Goal: Task Accomplishment & Management: Manage account settings

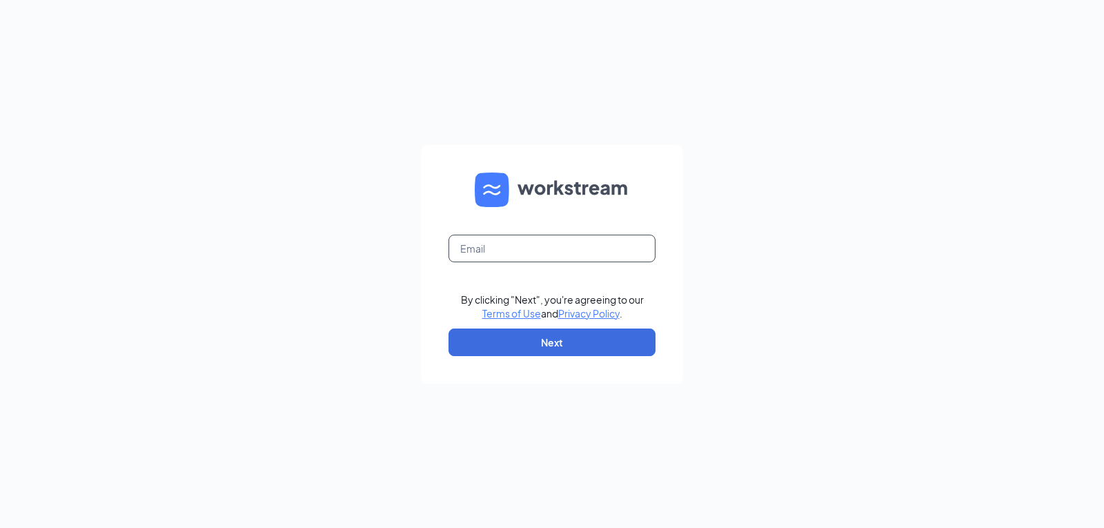
click at [495, 253] on input "text" at bounding box center [552, 249] width 207 height 28
type input "tyler.peters@cfafranchisee.com"
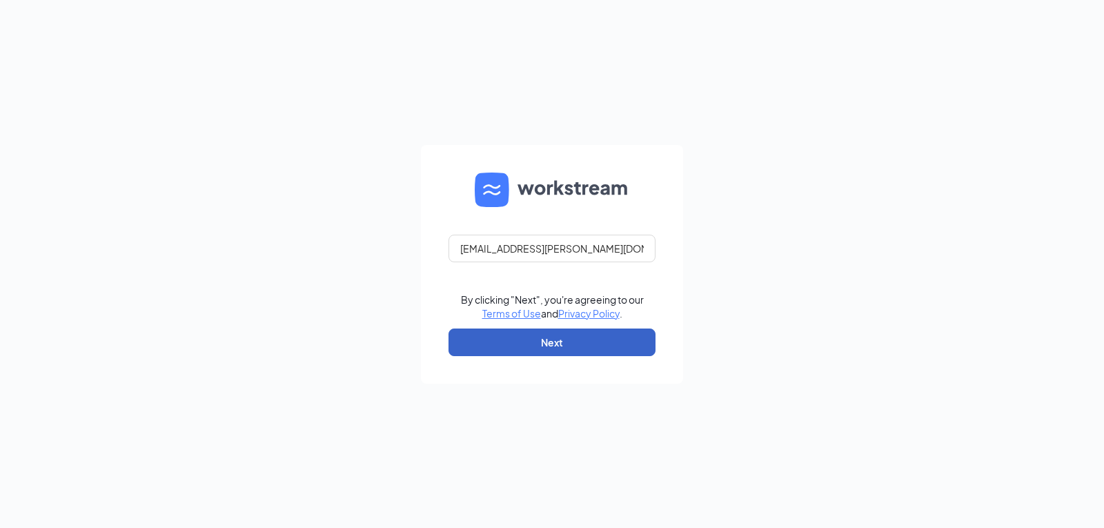
click at [563, 342] on button "Next" at bounding box center [552, 342] width 207 height 28
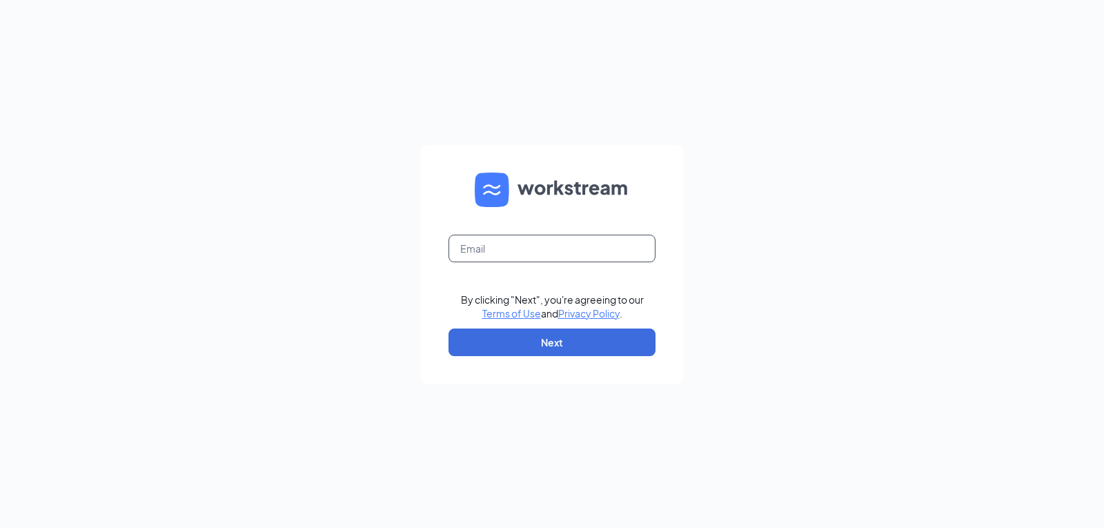
click at [551, 246] on input "text" at bounding box center [552, 249] width 207 height 28
type input "[EMAIL_ADDRESS][PERSON_NAME][DOMAIN_NAME]"
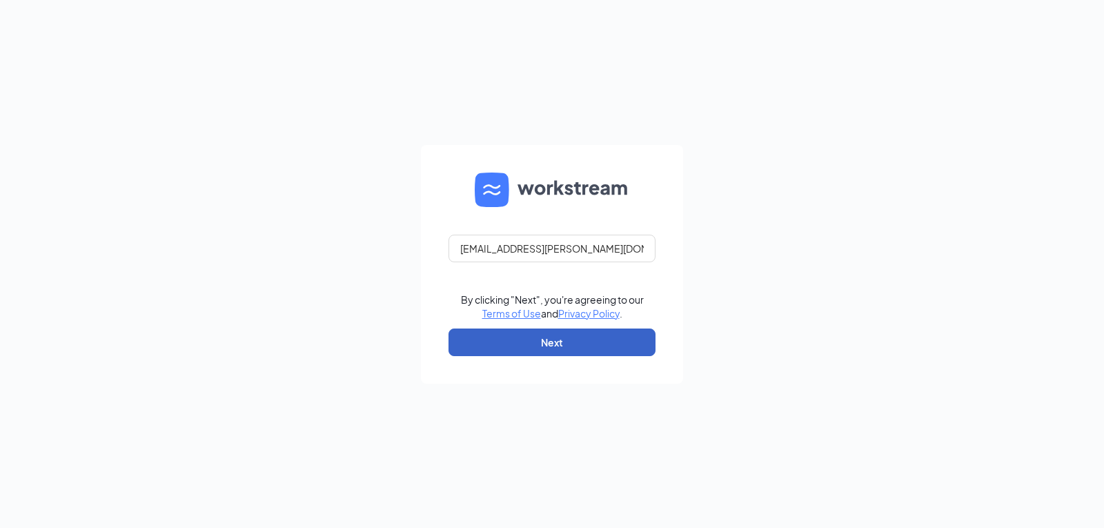
click at [553, 348] on button "Next" at bounding box center [552, 342] width 207 height 28
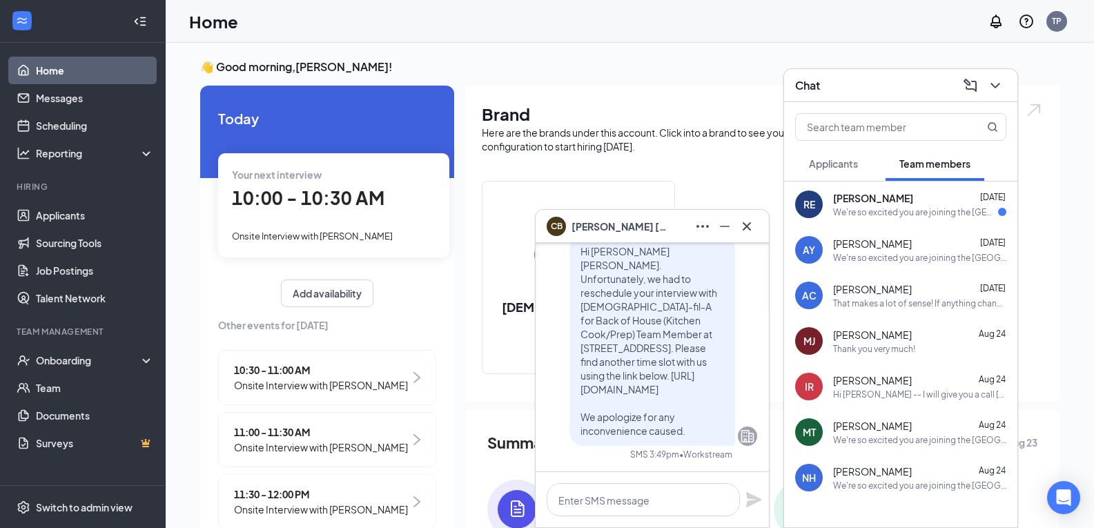
click at [886, 206] on div "We're so excited you are joining the Union Centre Blvd. West Chester Chick-fil-…" at bounding box center [915, 212] width 165 height 12
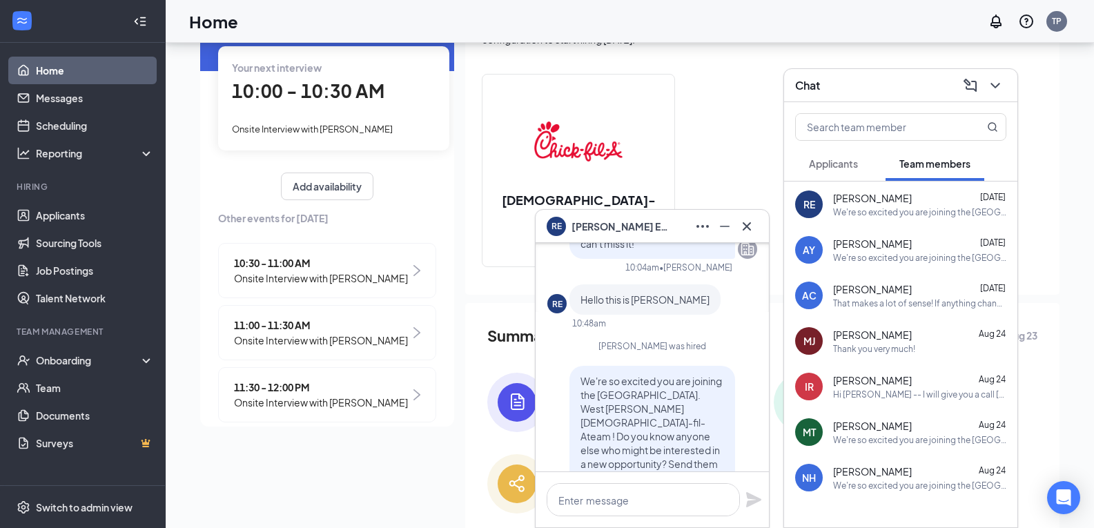
scroll to position [108, 0]
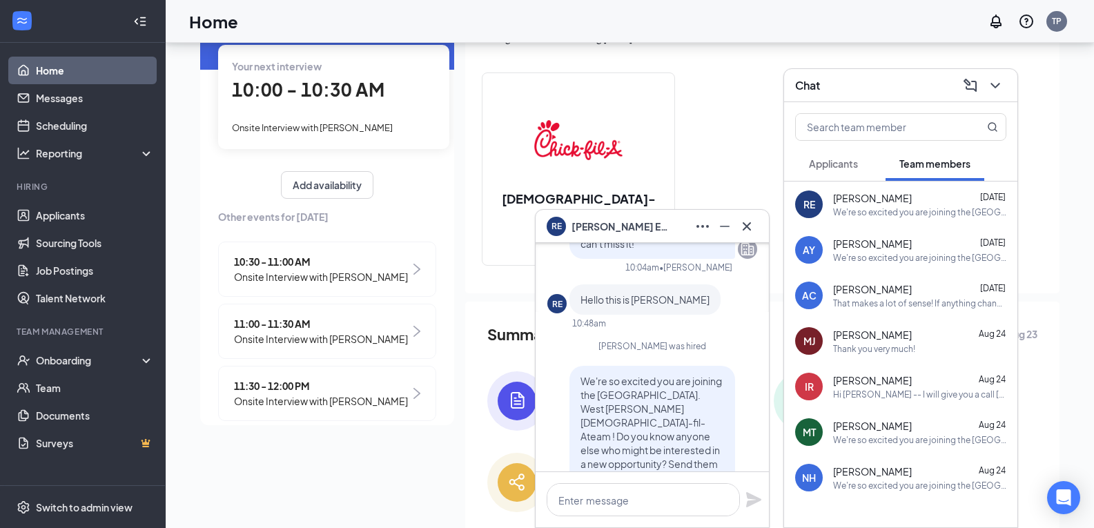
click at [886, 348] on div "Thank you very much!" at bounding box center [874, 349] width 82 height 12
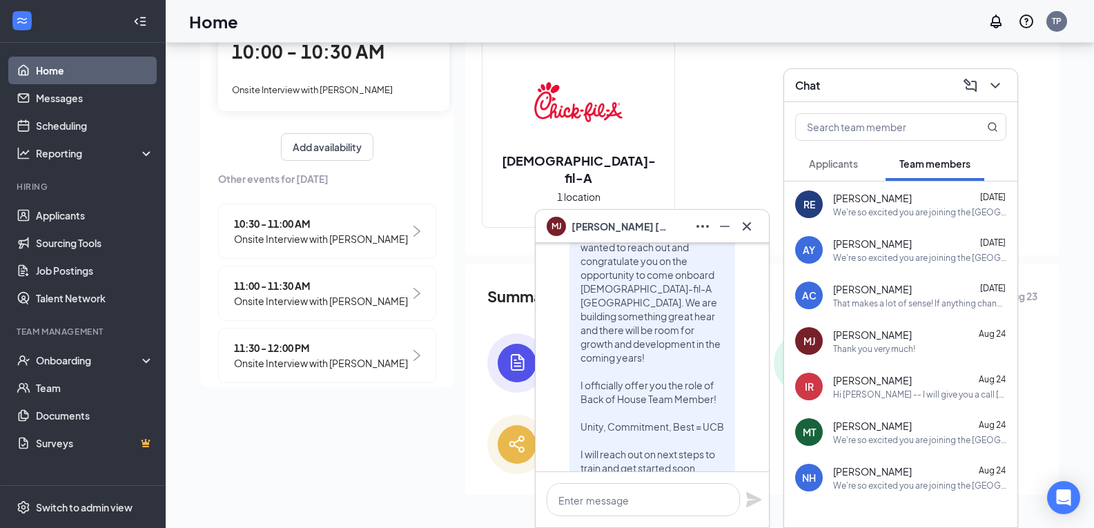
scroll to position [0, 0]
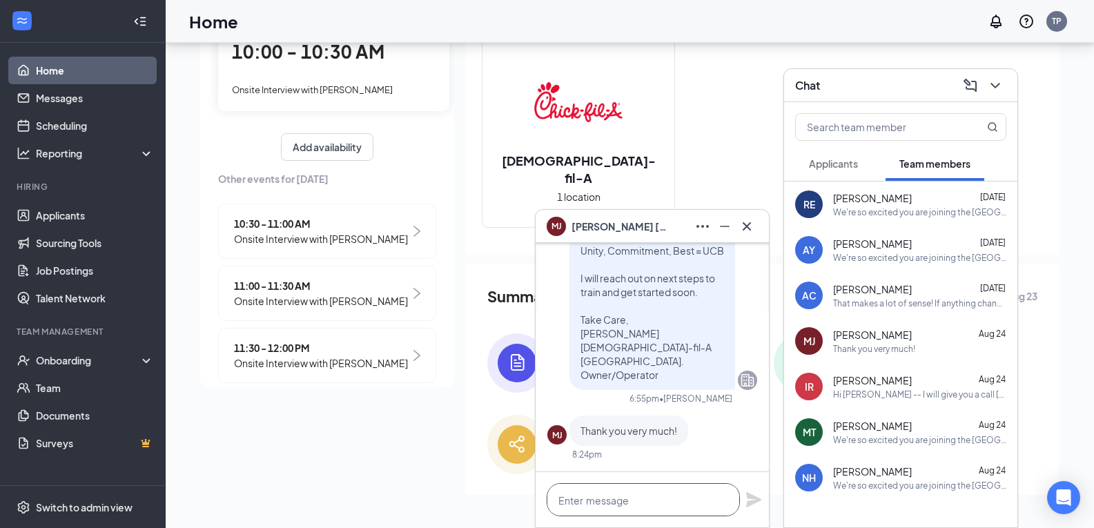
click at [609, 496] on textarea at bounding box center [643, 499] width 193 height 33
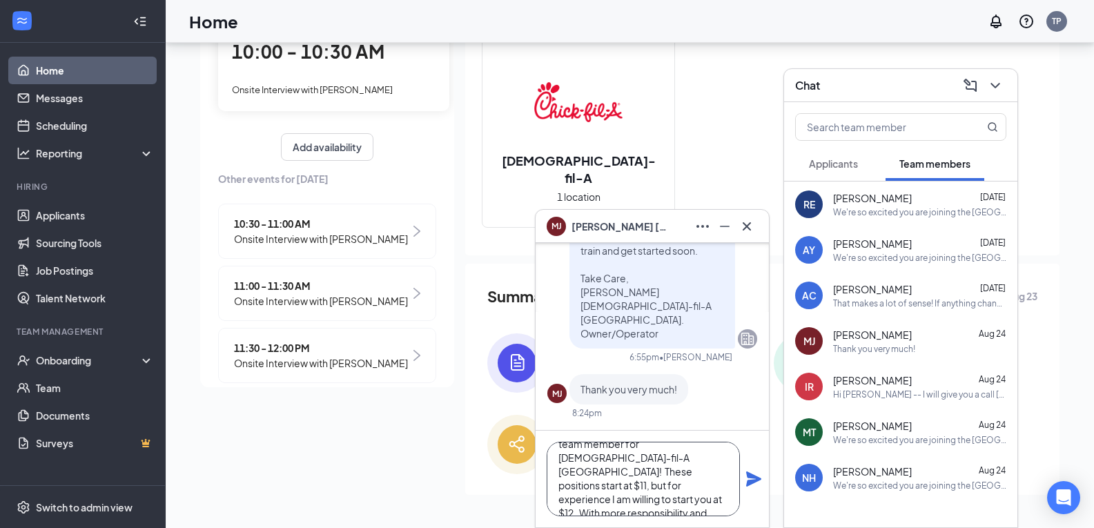
scroll to position [56, 0]
type textarea "Hi Mikha -- I am excited to extend you the offer to become a team member for Ch…"
click at [749, 476] on icon "Plane" at bounding box center [753, 478] width 15 height 15
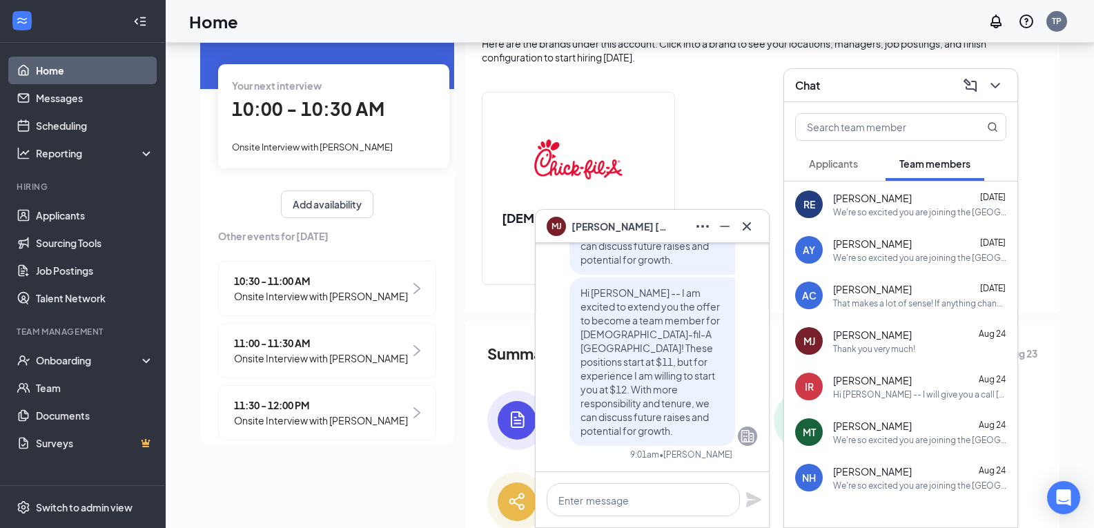
scroll to position [146, 0]
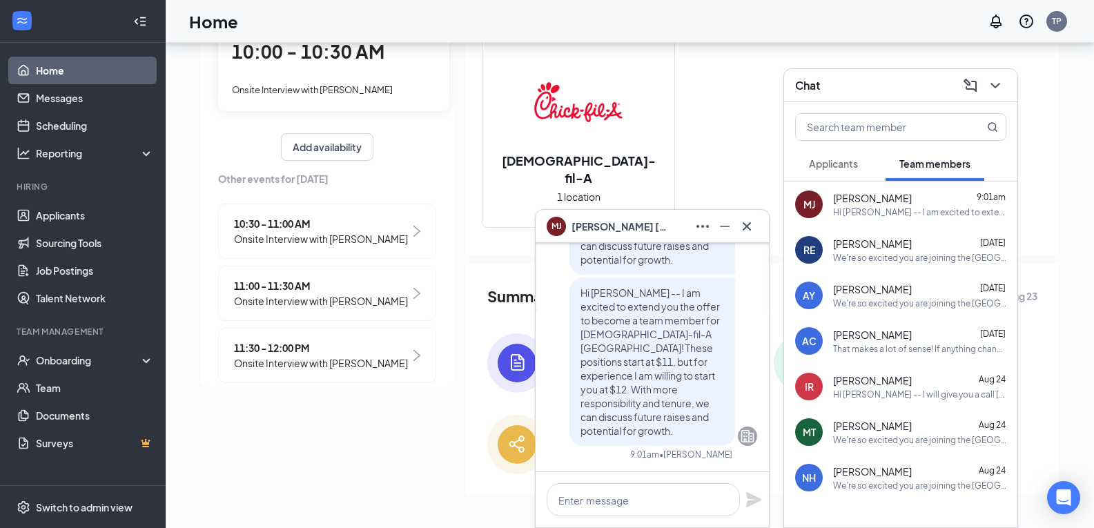
click at [914, 242] on div "Robert Eyre Aug 26" at bounding box center [919, 244] width 173 height 14
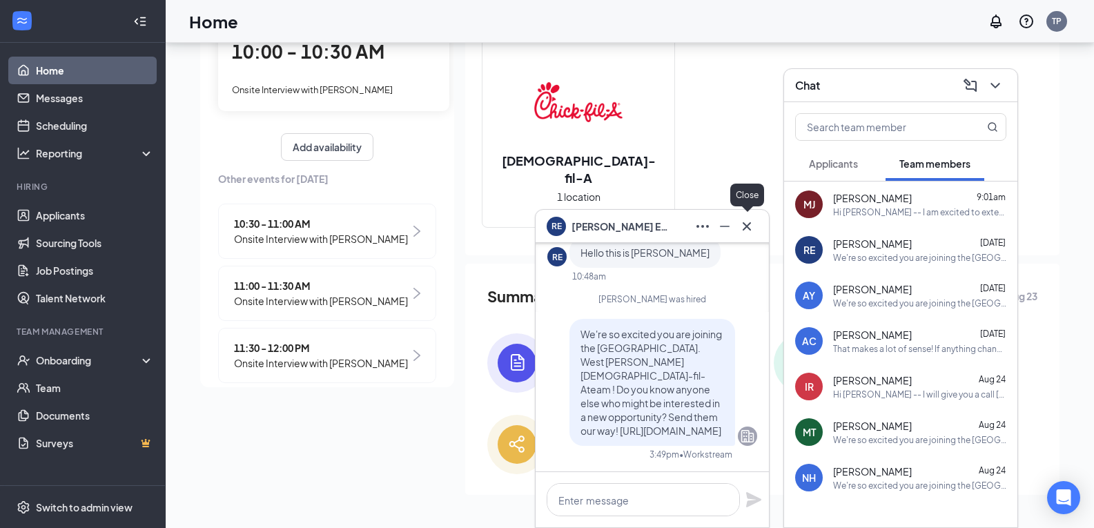
click at [751, 224] on icon "Cross" at bounding box center [746, 226] width 17 height 17
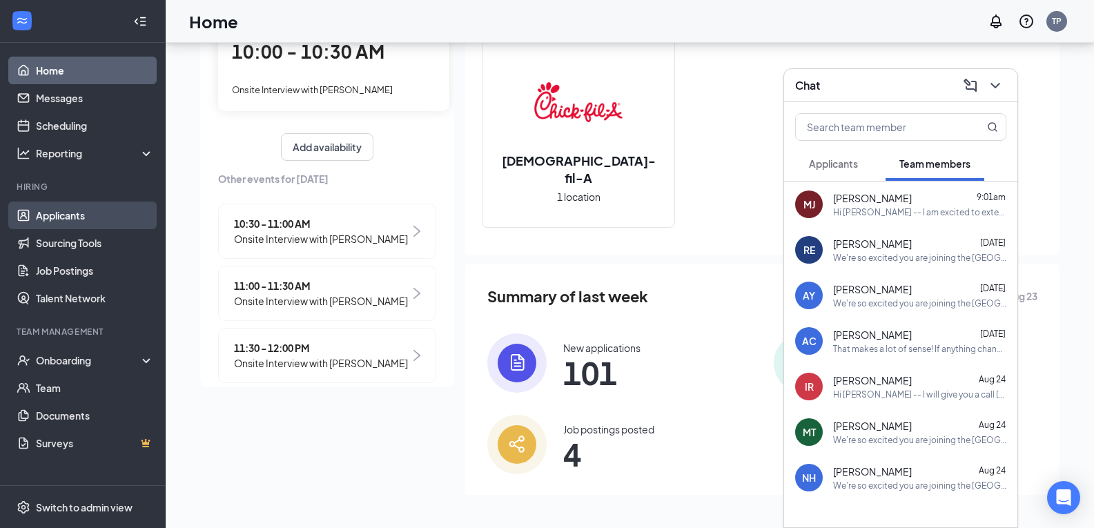
click at [83, 210] on link "Applicants" at bounding box center [95, 215] width 118 height 28
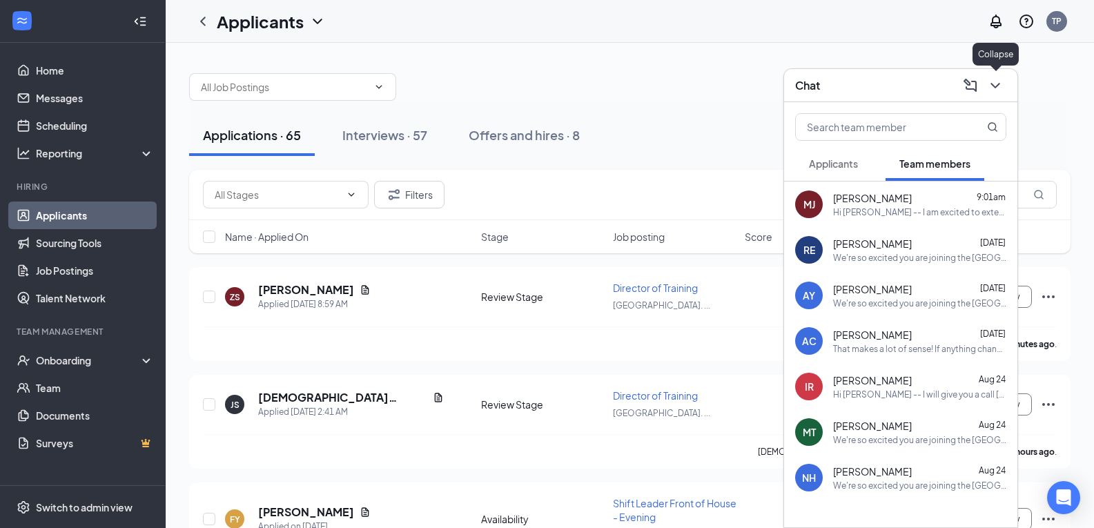
click at [994, 83] on icon "ChevronDown" at bounding box center [995, 85] width 17 height 17
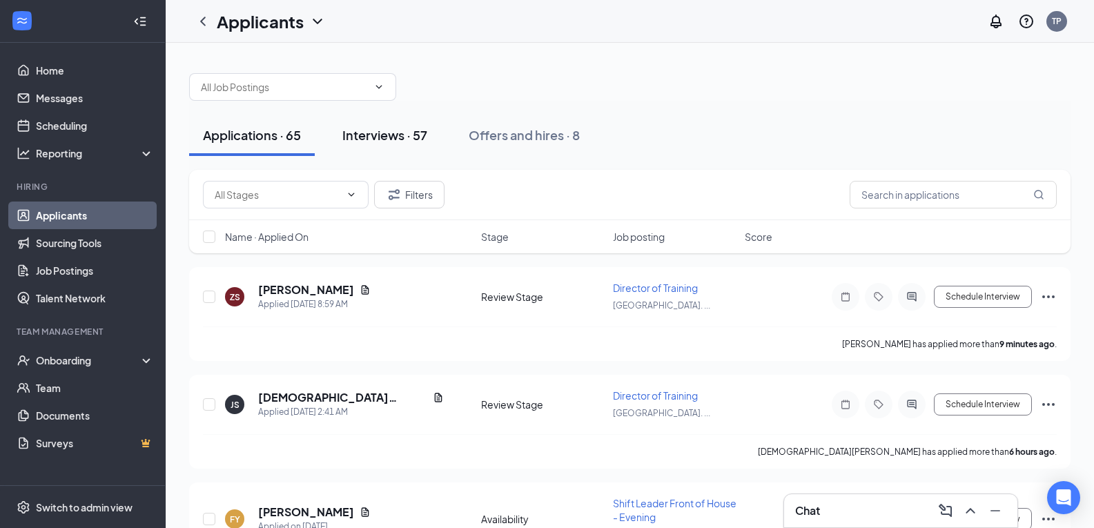
click at [380, 131] on div "Interviews · 57" at bounding box center [384, 134] width 85 height 17
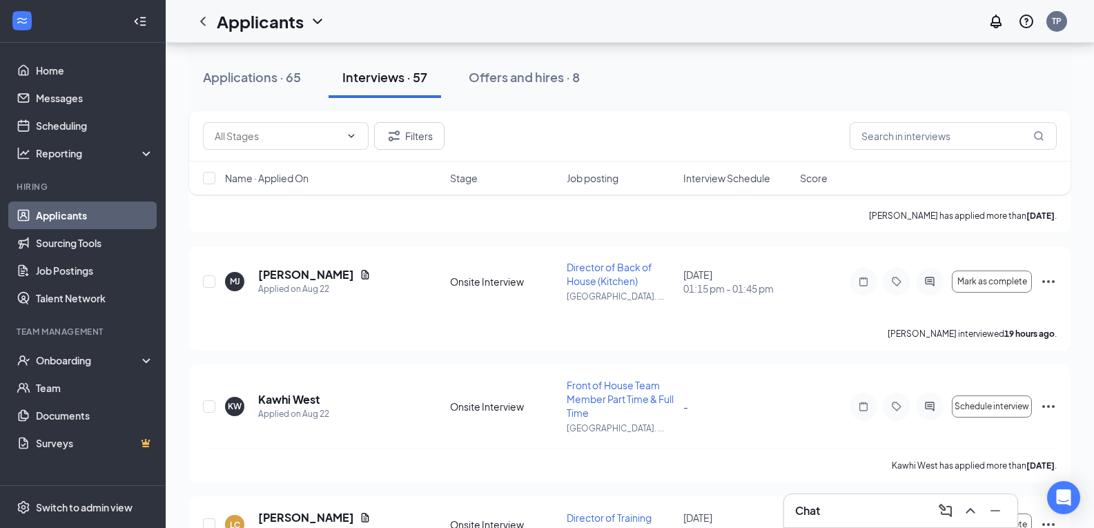
scroll to position [3495, 0]
click at [915, 134] on input "text" at bounding box center [952, 136] width 207 height 28
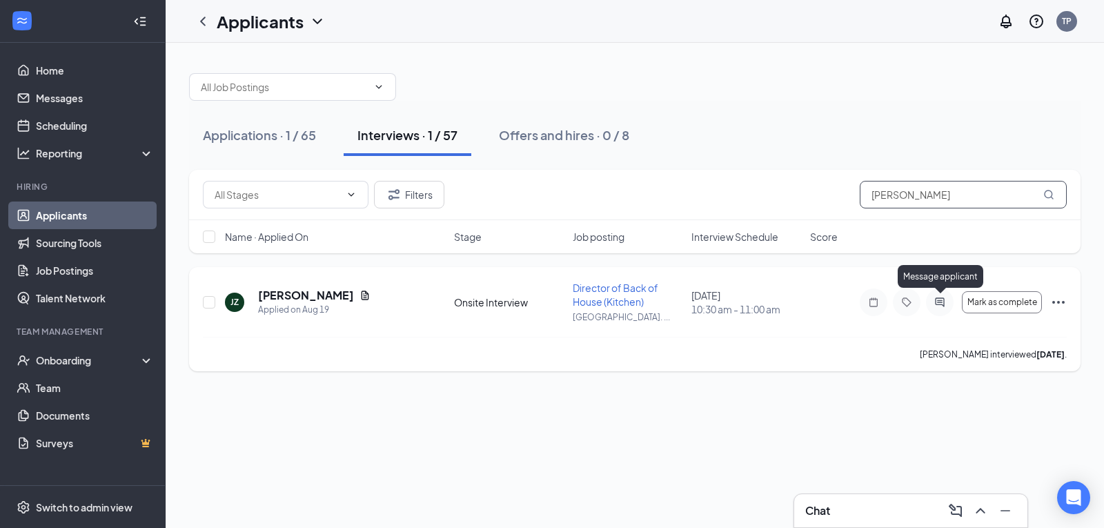
type input "James"
click at [939, 297] on icon "ActiveChat" at bounding box center [940, 302] width 17 height 11
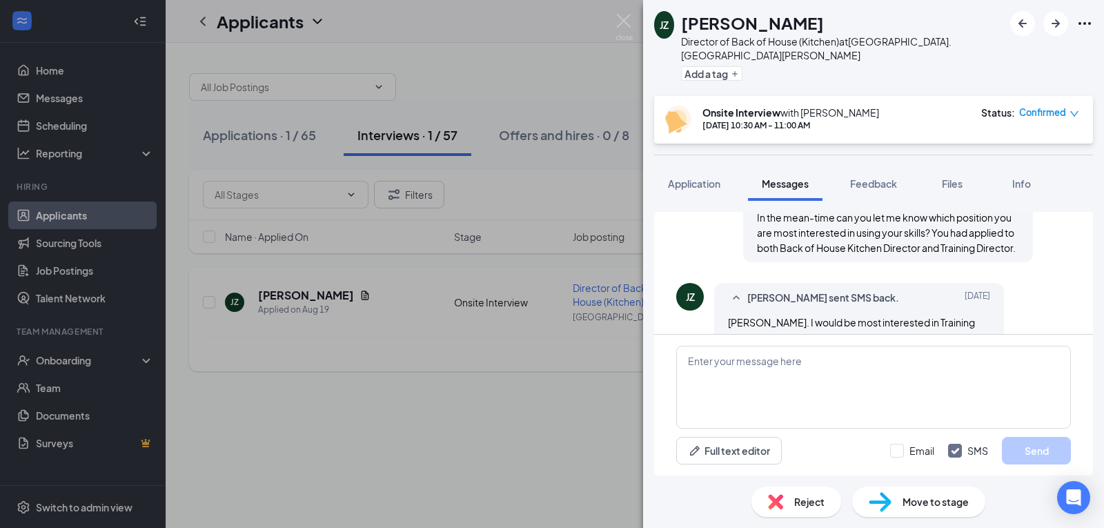
scroll to position [913, 0]
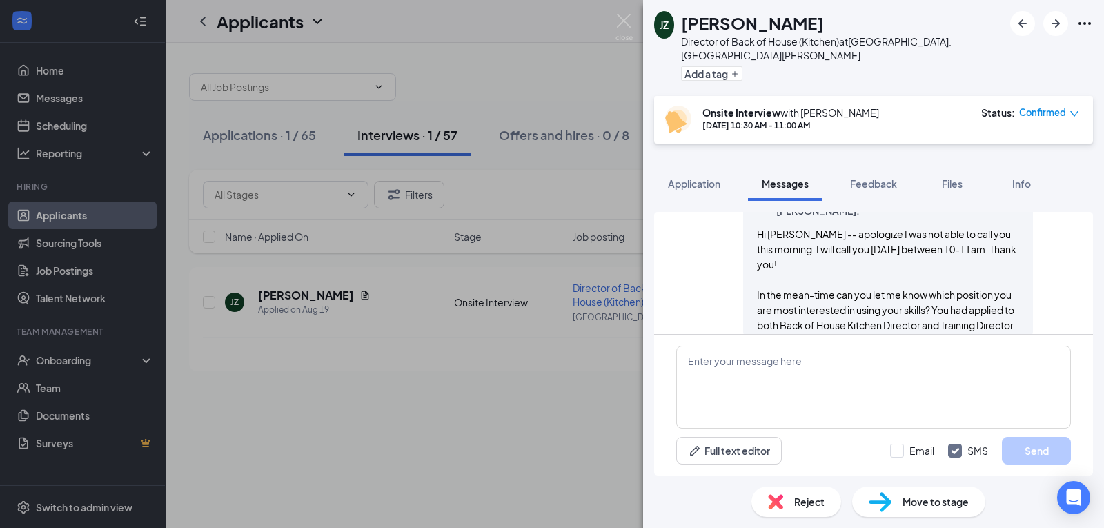
scroll to position [913, 0]
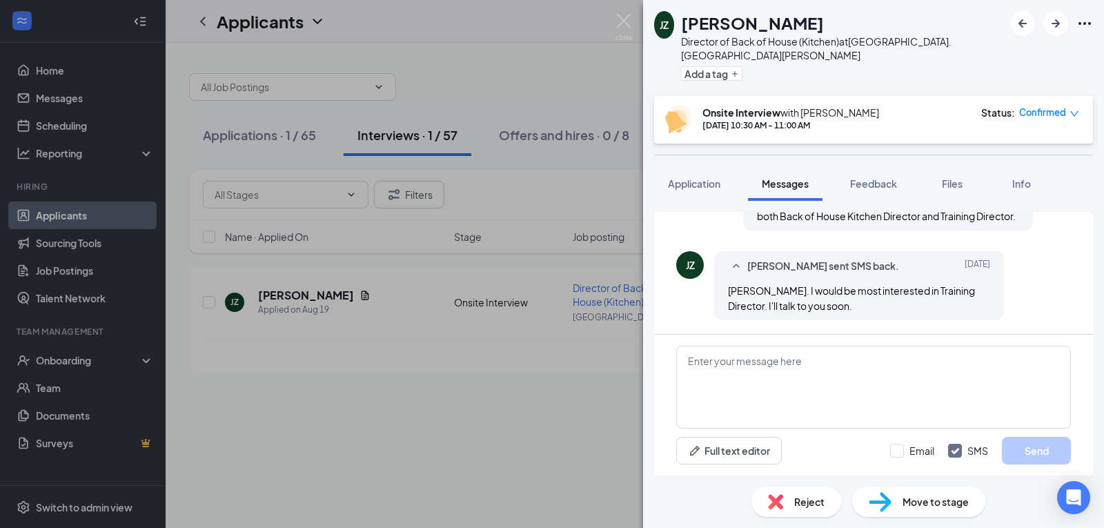
click at [674, 24] on div "JZ" at bounding box center [664, 25] width 20 height 28
click at [427, 395] on div "JZ James Zmrazek Director of Back of House (Kitchen) at Union Centre Blvd. West…" at bounding box center [552, 264] width 1104 height 528
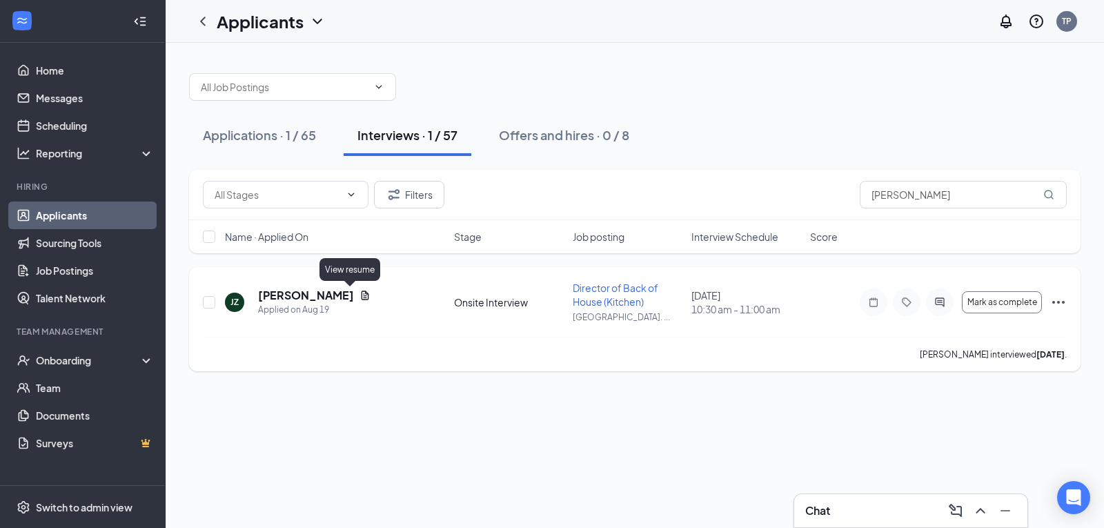
click at [362, 299] on icon "Document" at bounding box center [366, 295] width 8 height 9
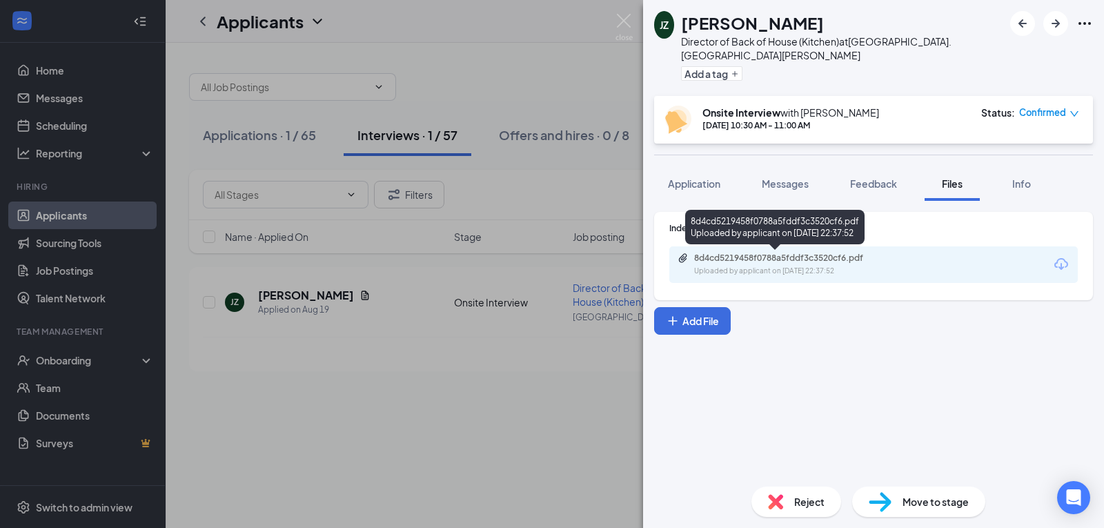
click at [834, 267] on div "Uploaded by applicant on Aug 19, 2025 at 22:37:52" at bounding box center [797, 271] width 207 height 11
